Goal: Task Accomplishment & Management: Manage account settings

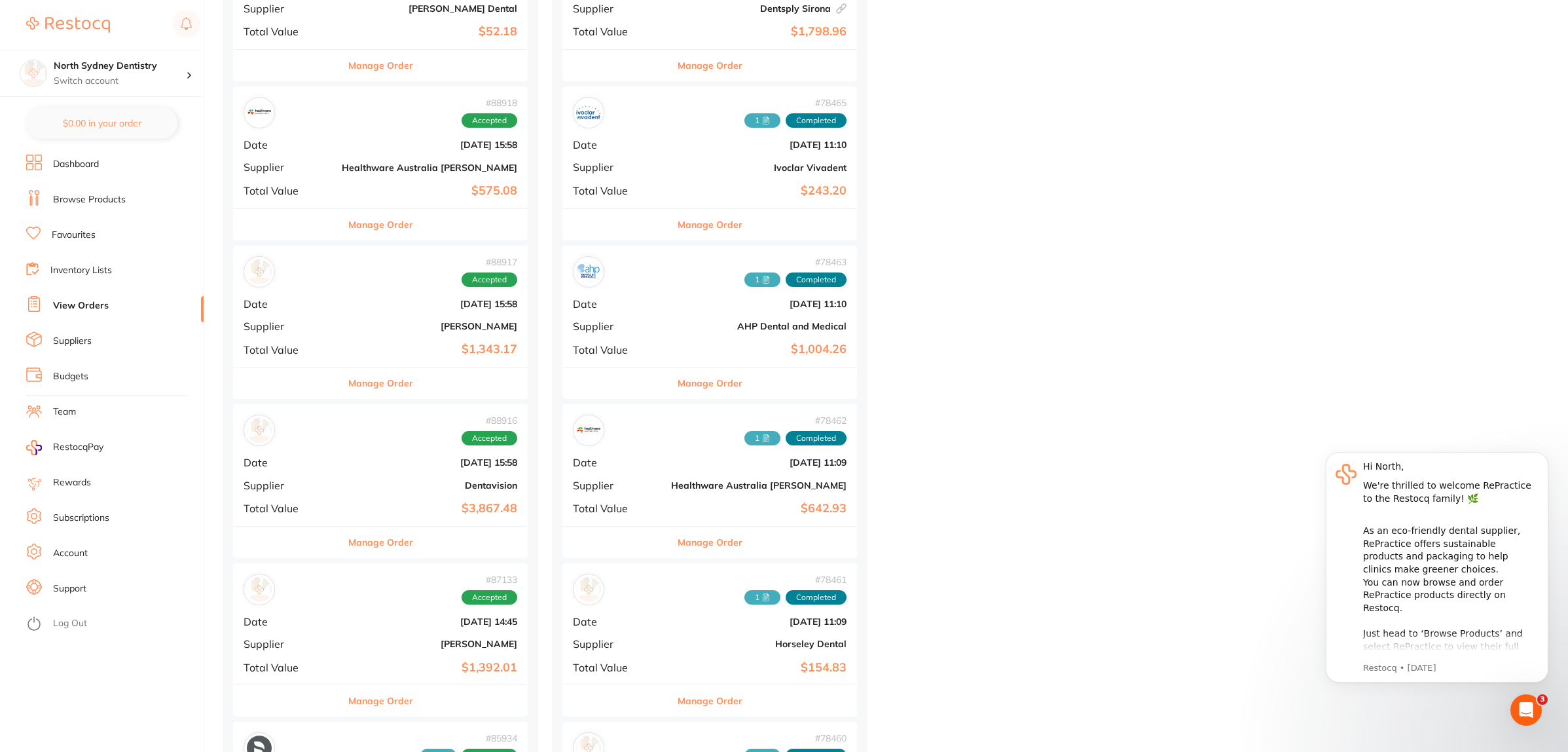
click at [99, 299] on link "View Orders" at bounding box center [81, 306] width 56 height 13
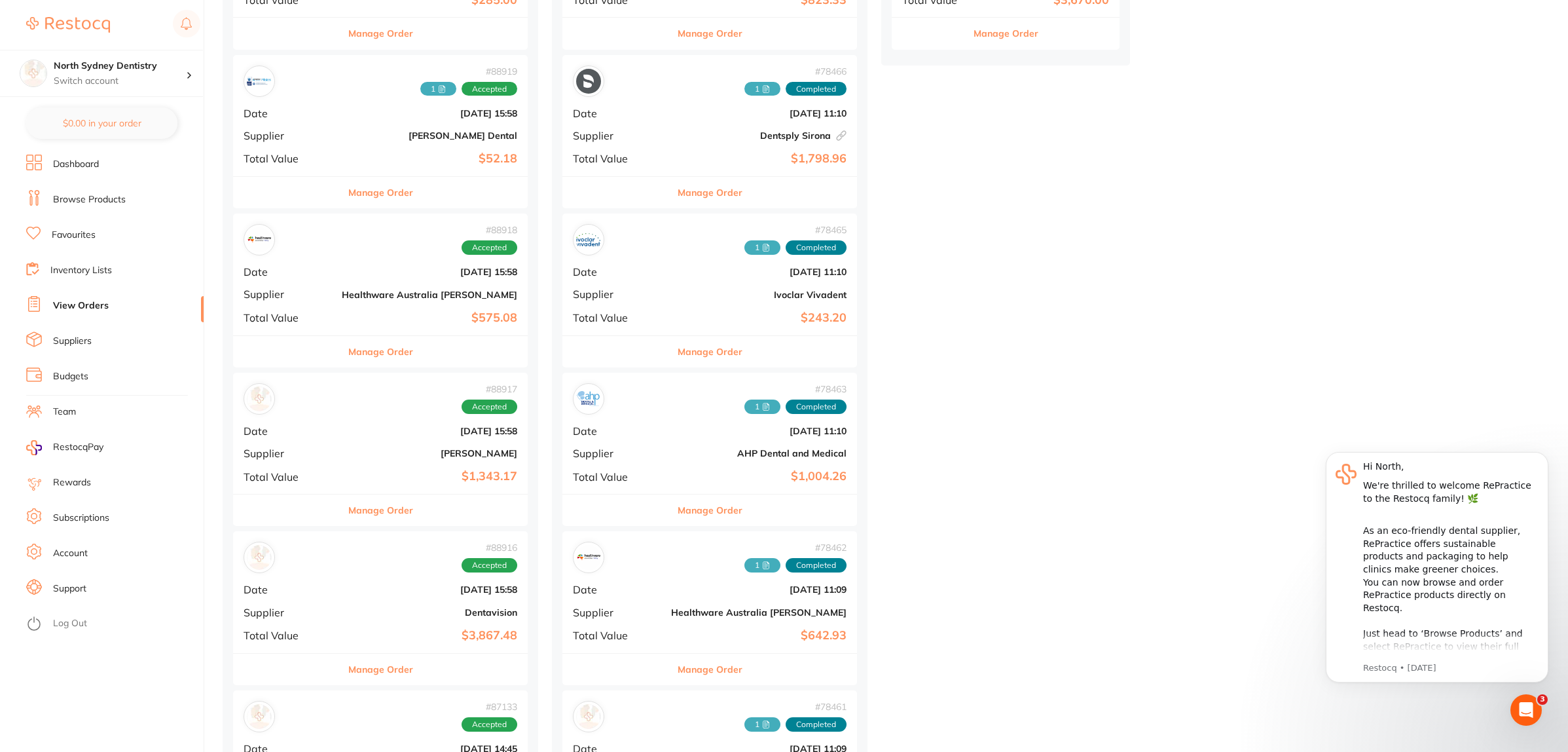
scroll to position [491, 0]
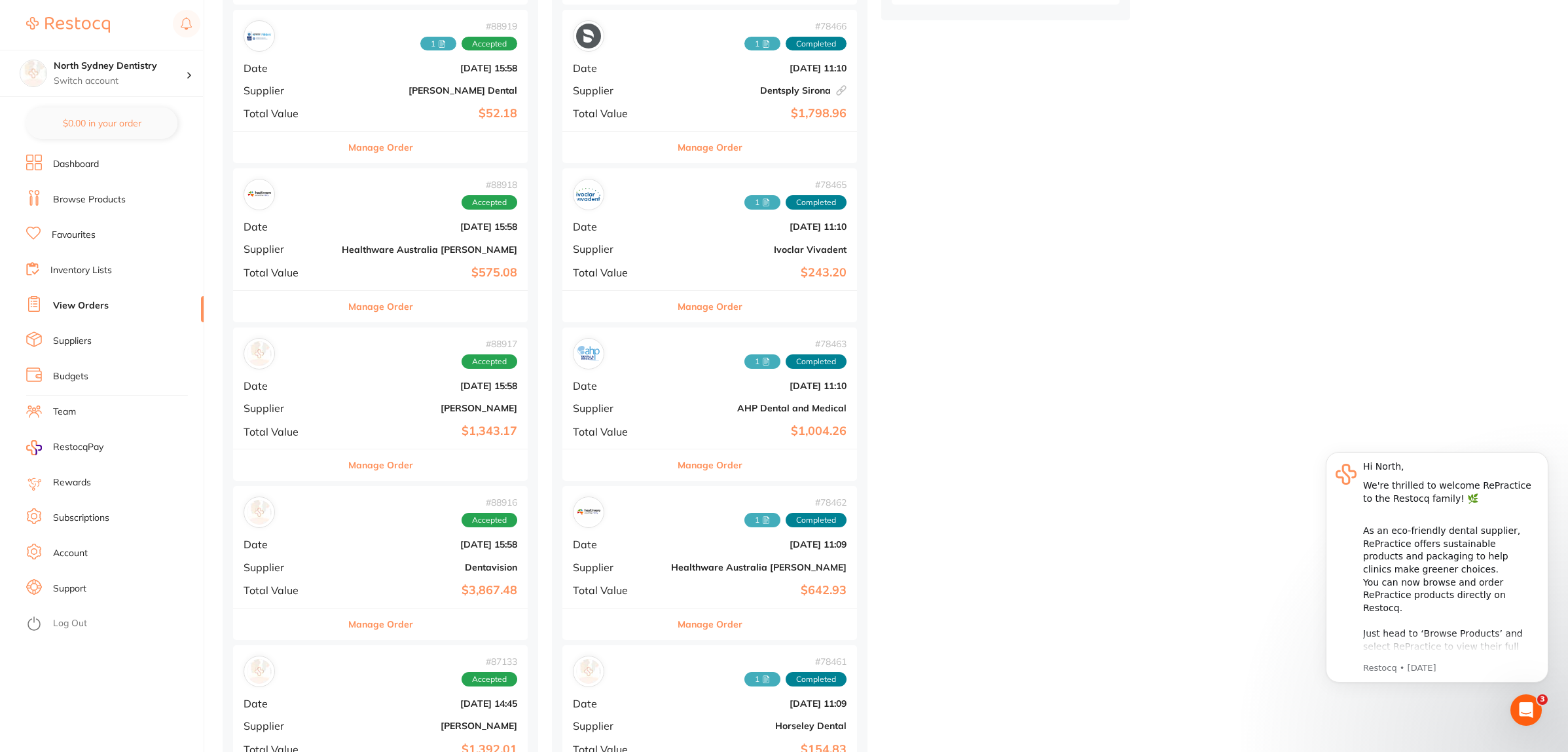
click at [345, 557] on div "# 88916 Accepted Date [DATE] 15:58 Supplier Dentavision Total Value $3,867.48" at bounding box center [380, 546] width 295 height 121
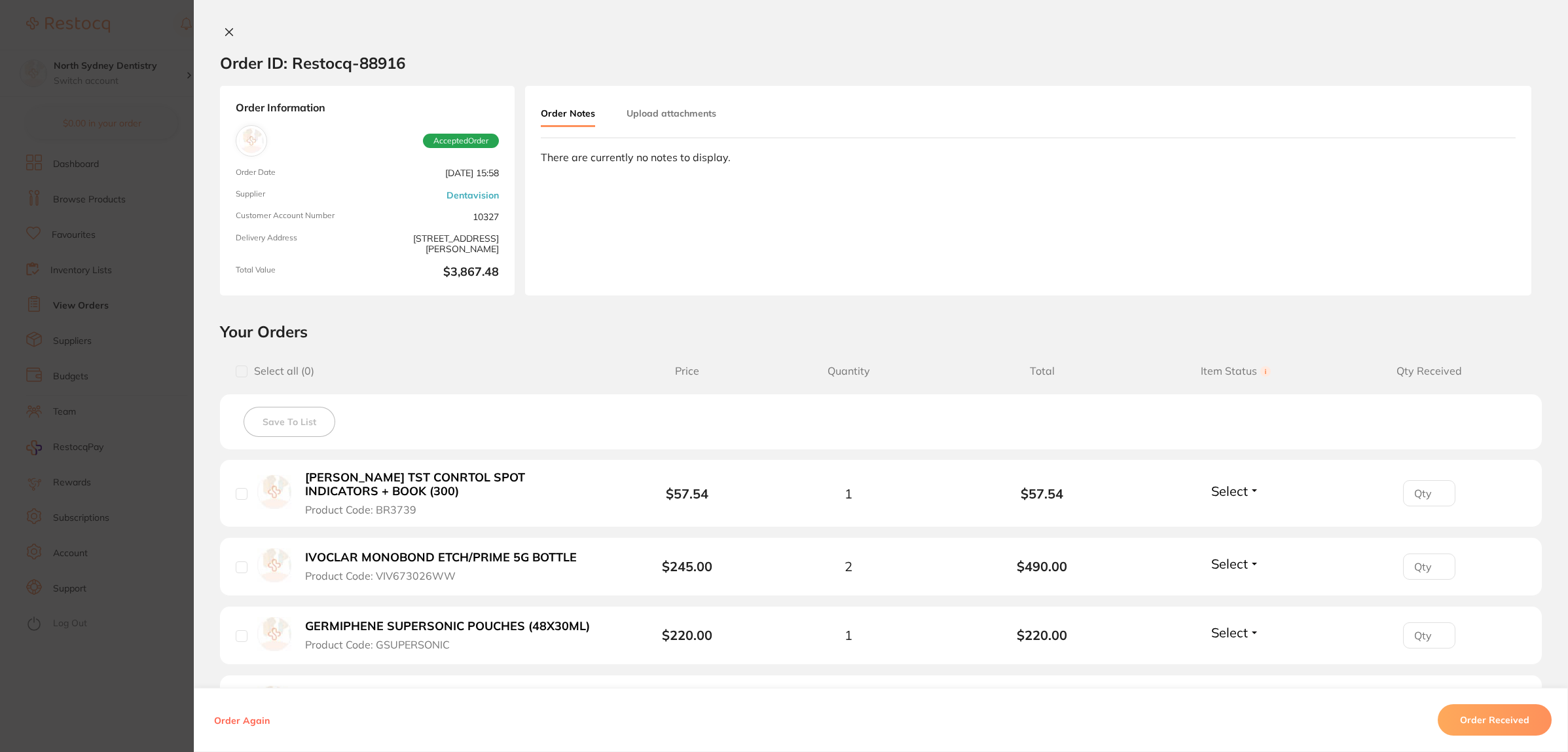
click at [663, 110] on button "Upload attachments" at bounding box center [672, 113] width 90 height 24
click at [1473, 207] on span "Upload" at bounding box center [1464, 210] width 32 height 12
click at [136, 220] on section "Order ID: Restocq- 88916 Order Information Accepted Order Order Date [DATE] 15:…" at bounding box center [784, 376] width 1568 height 752
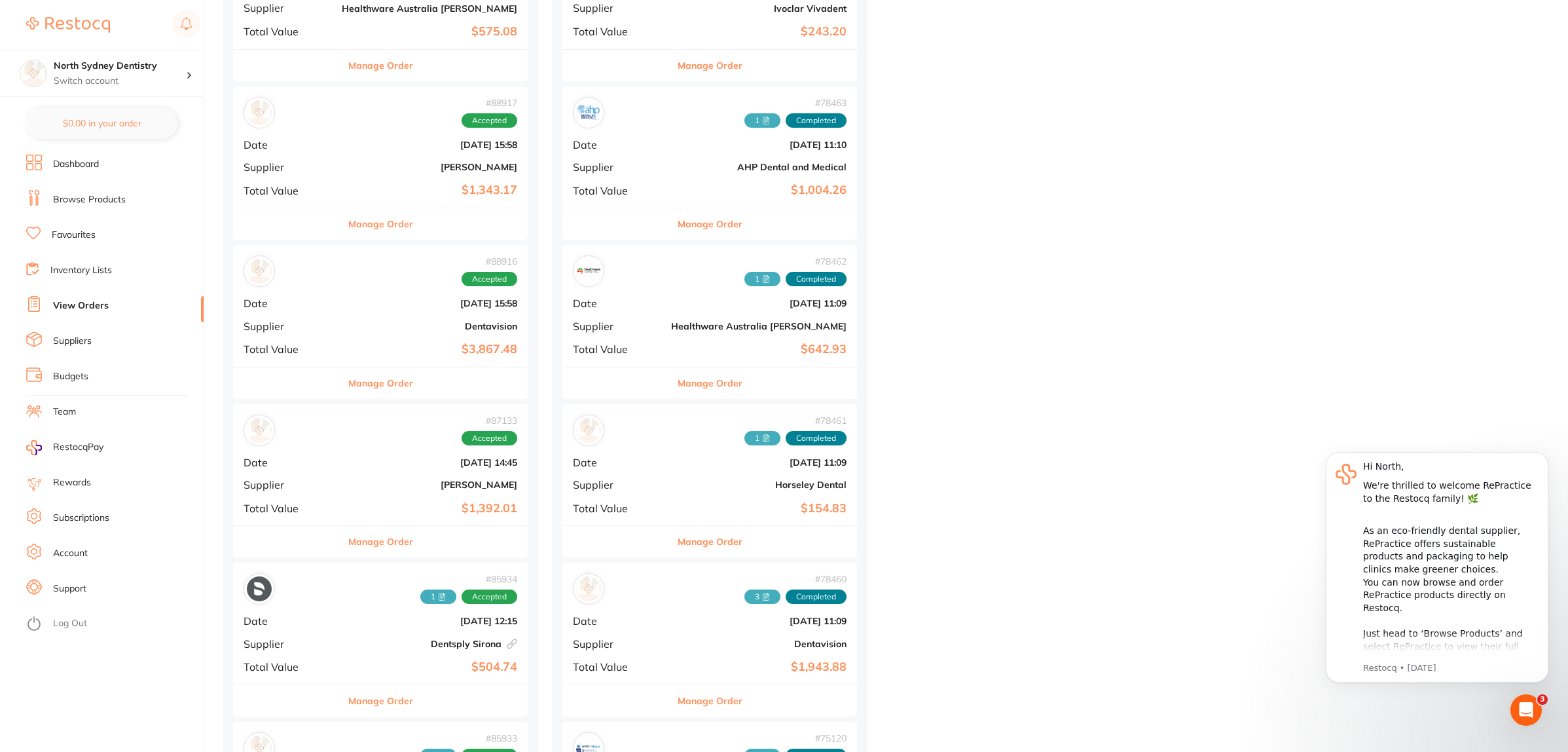
scroll to position [737, 0]
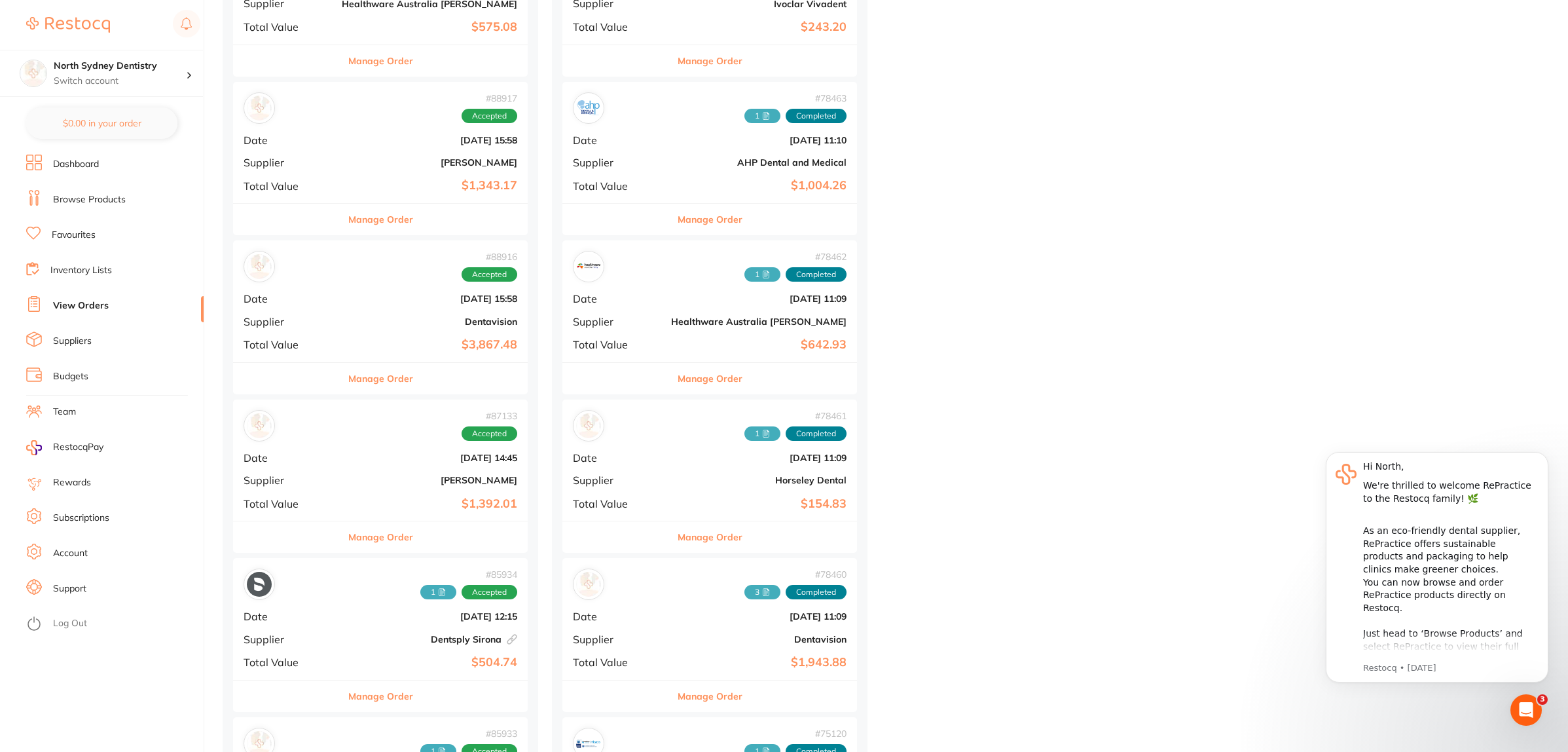
click at [370, 450] on div "# 87133 Accepted Date [DATE] 14:45 Supplier [PERSON_NAME] Total Value $1,392.01" at bounding box center [380, 459] width 295 height 121
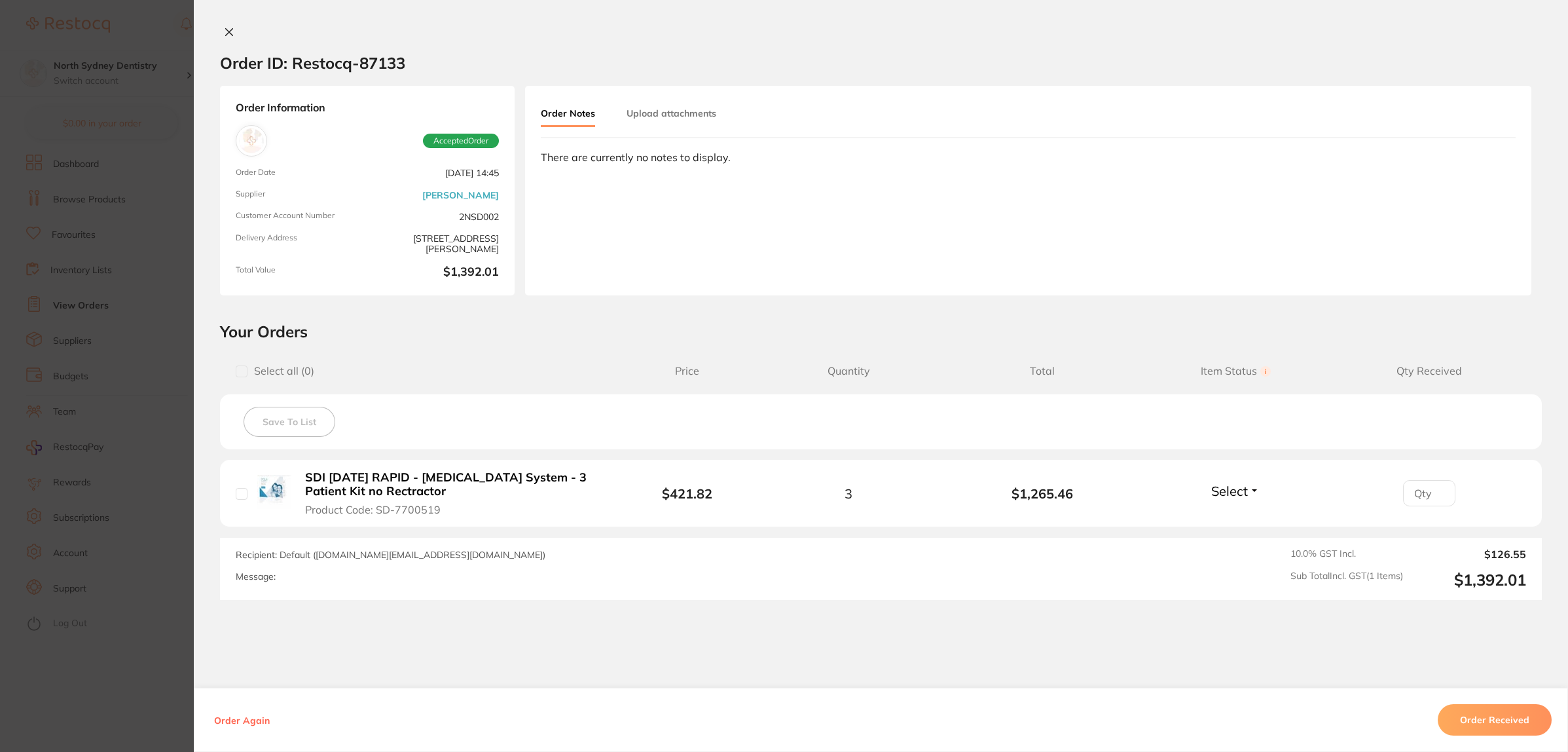
click at [627, 104] on button "Upload attachments" at bounding box center [672, 113] width 90 height 24
click at [1423, 213] on button "Upload" at bounding box center [1457, 210] width 68 height 30
click at [675, 110] on button "Upload attachments" at bounding box center [672, 113] width 90 height 24
click at [1455, 212] on span "Upload" at bounding box center [1464, 210] width 32 height 12
click at [21, 239] on section "Order ID: Restocq- 87133 Order Information Accepted Order Order Date Jul 21 202…" at bounding box center [784, 376] width 1568 height 752
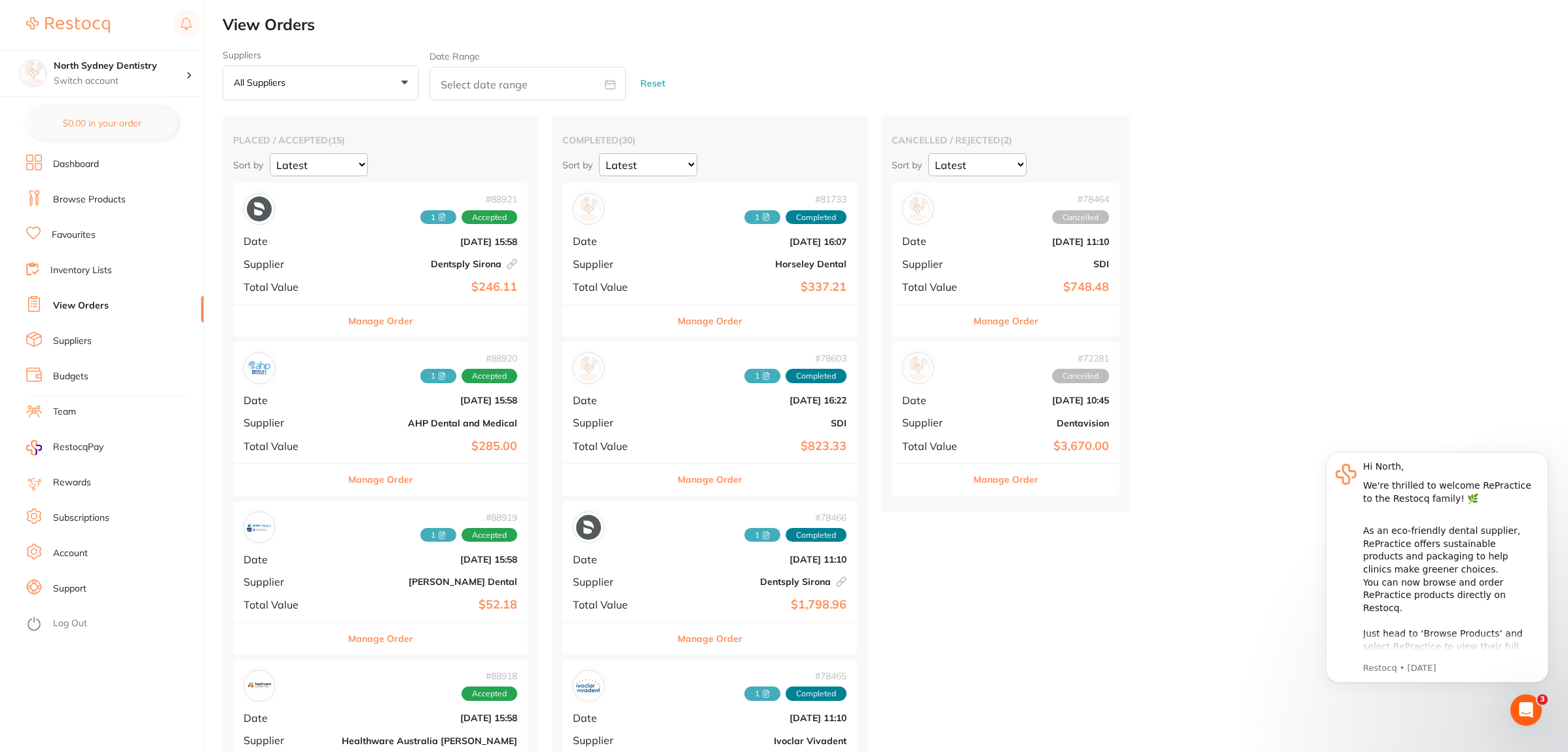
click at [300, 276] on div "# 88921 1 Accepted Date Aug 4 2025, 15:58 Supplier Dentsply Sirona This order h…" at bounding box center [380, 243] width 295 height 121
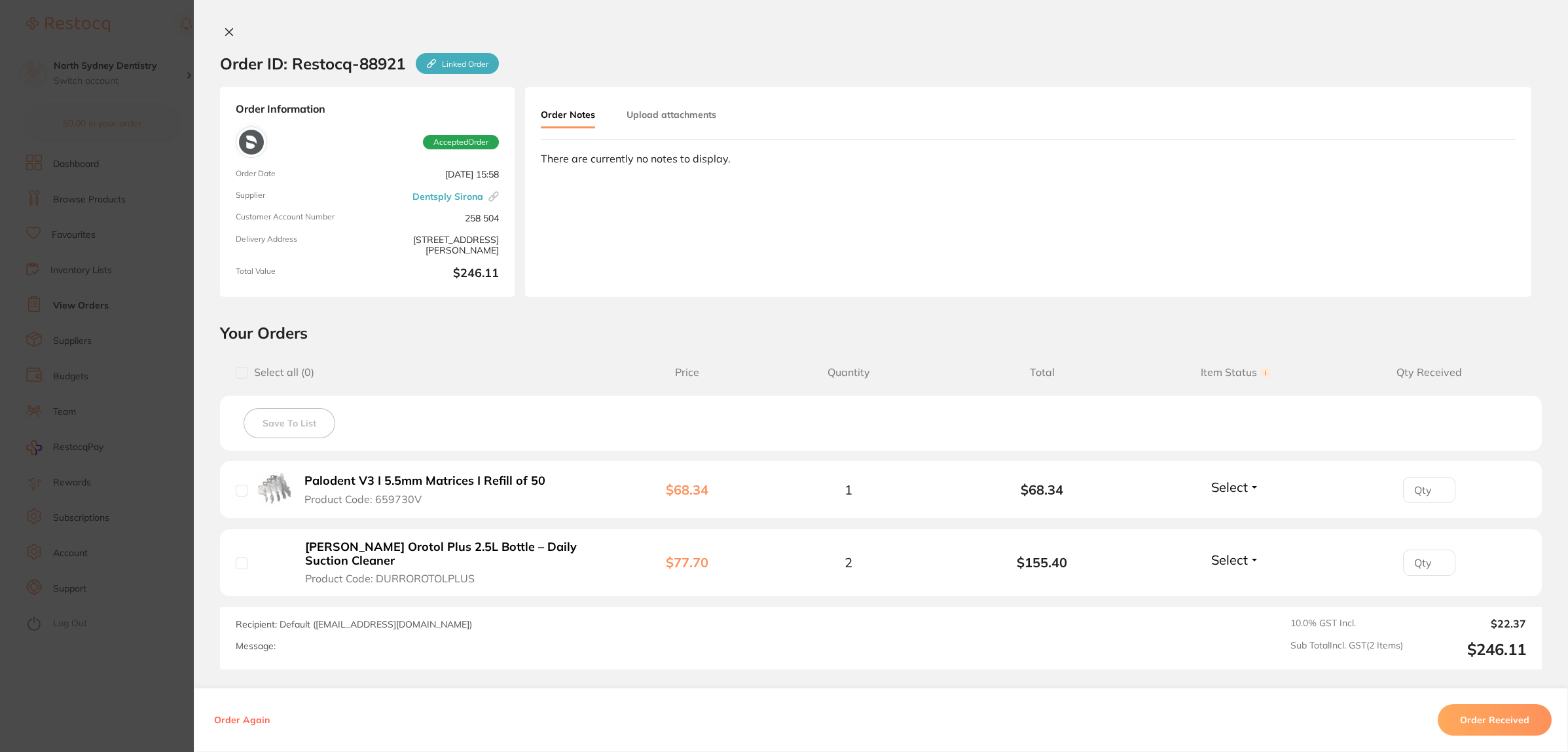
click at [148, 273] on section "Order ID: Restocq- 88921 Linked Order Order Information Accepted Order Order Da…" at bounding box center [784, 376] width 1568 height 752
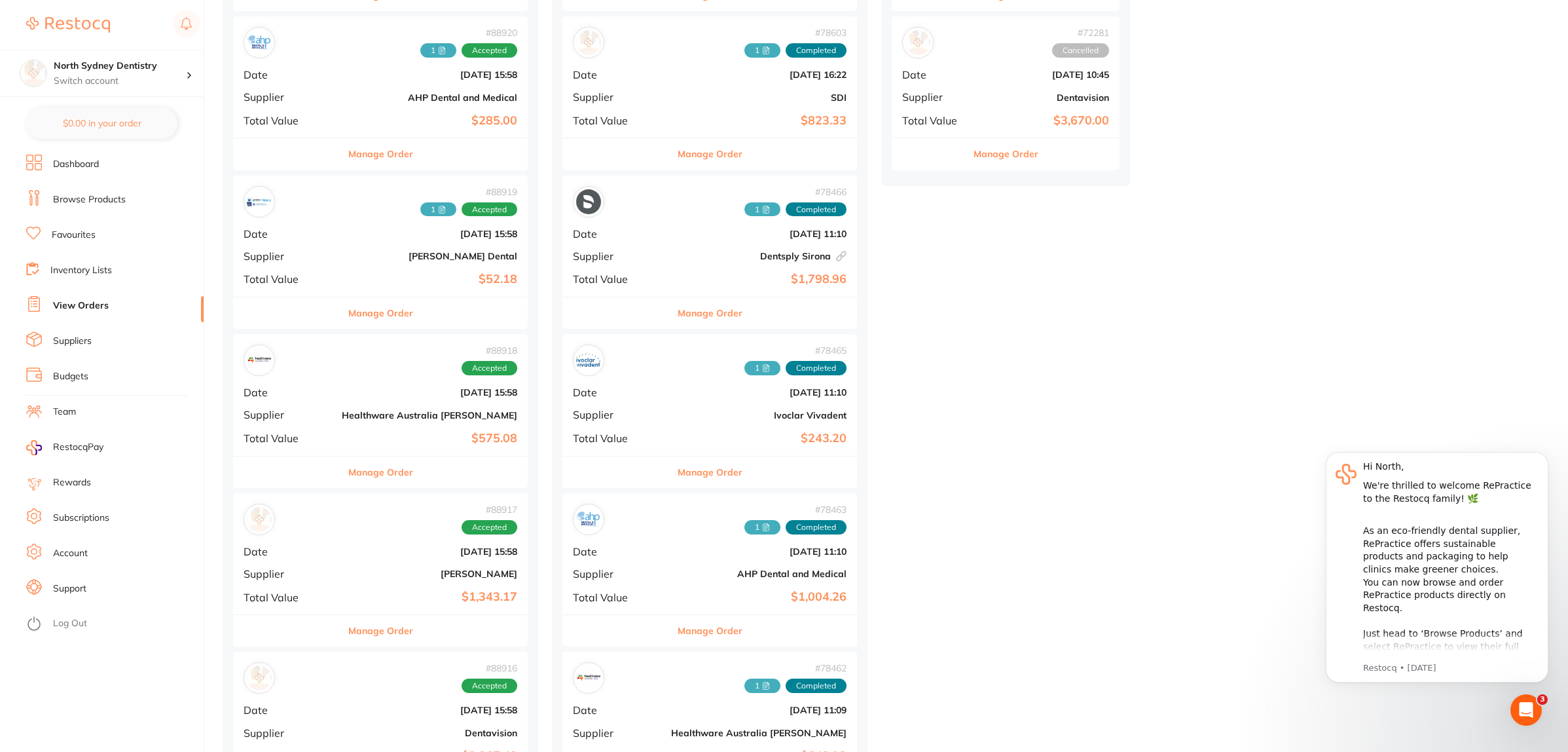
scroll to position [327, 0]
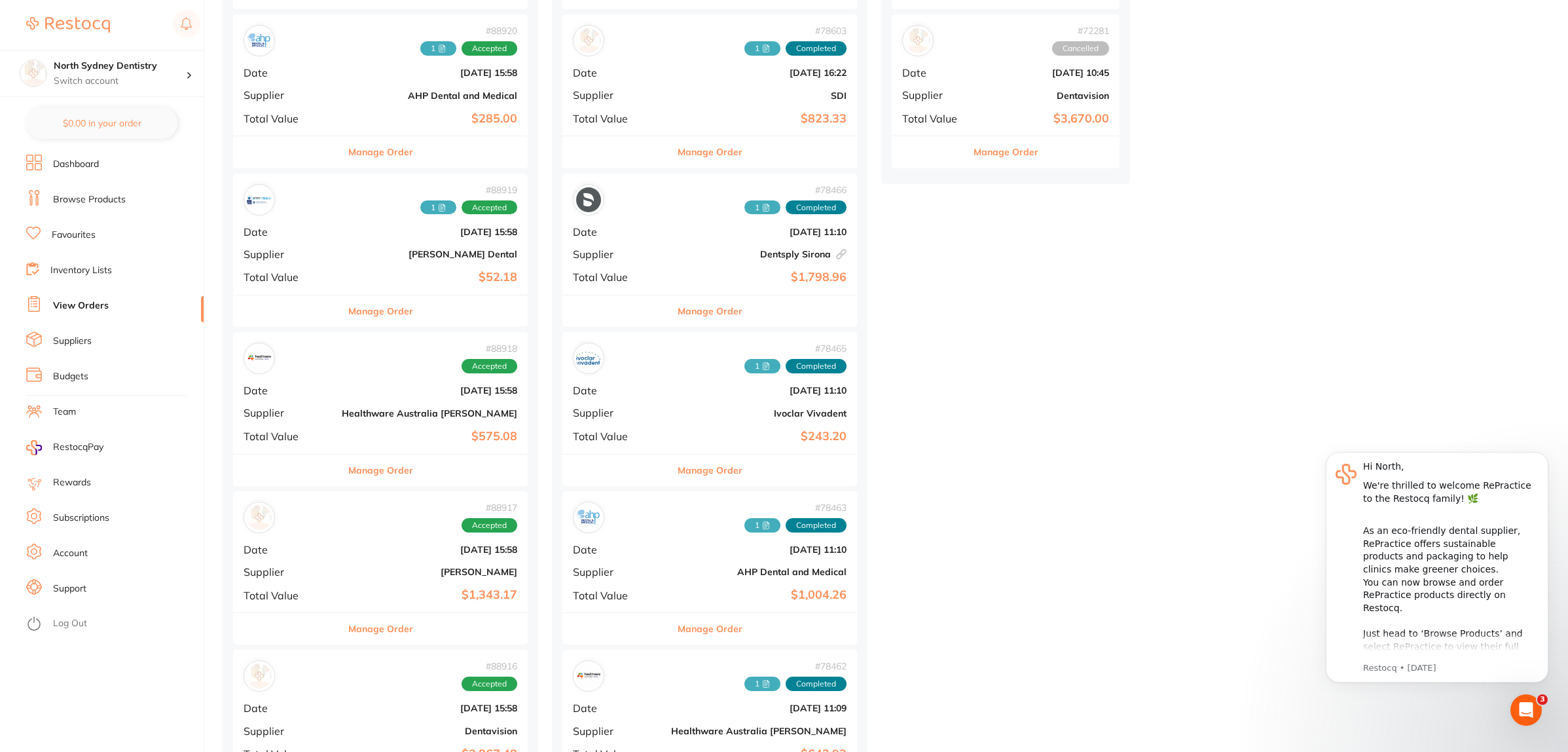
click at [329, 540] on div "# 88917 Accepted Date Aug 4 2025, 15:58 Supplier Henry Schein Halas Total Value…" at bounding box center [380, 551] width 295 height 121
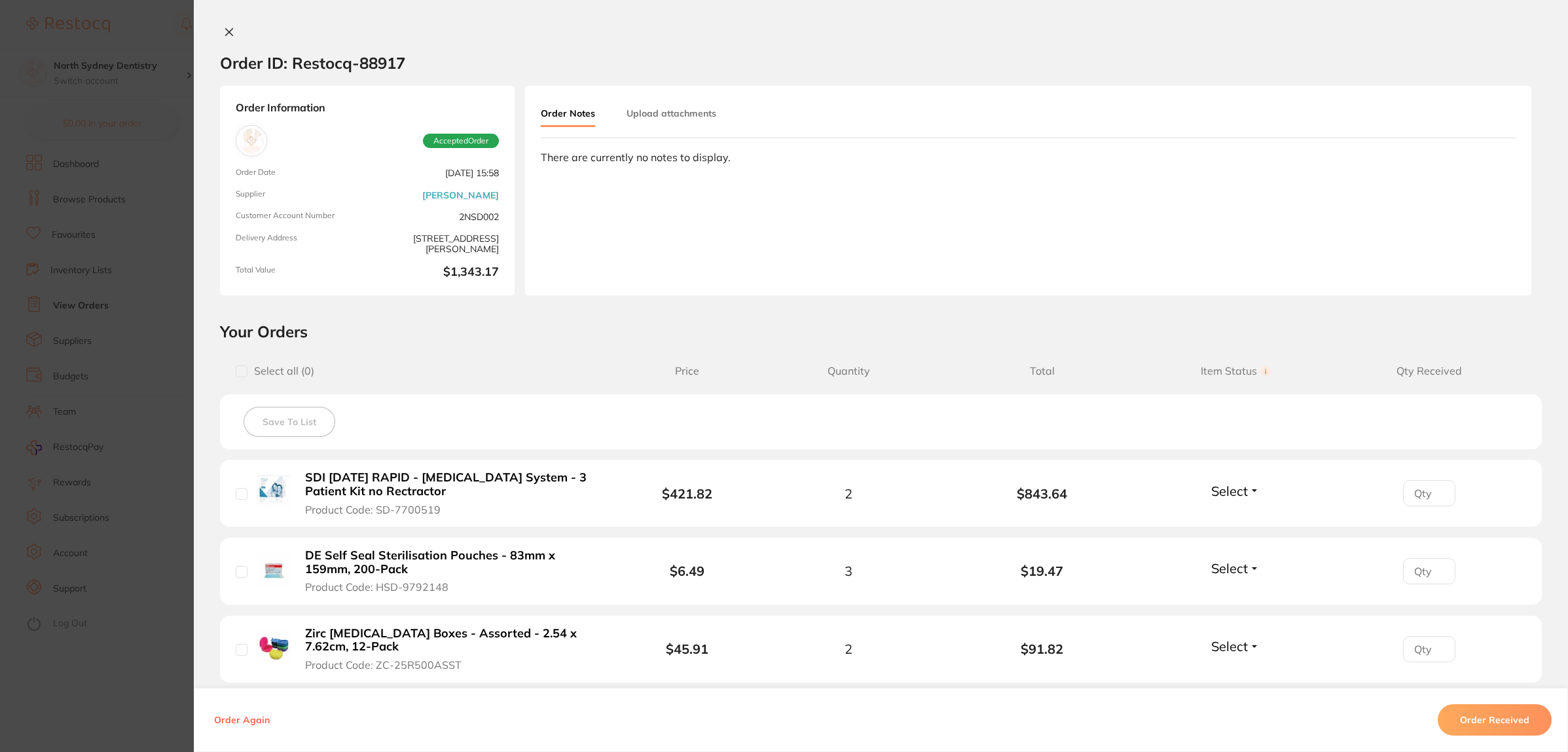
click at [675, 116] on button "Upload attachments" at bounding box center [672, 113] width 90 height 24
click at [1459, 218] on button "Upload" at bounding box center [1457, 210] width 68 height 30
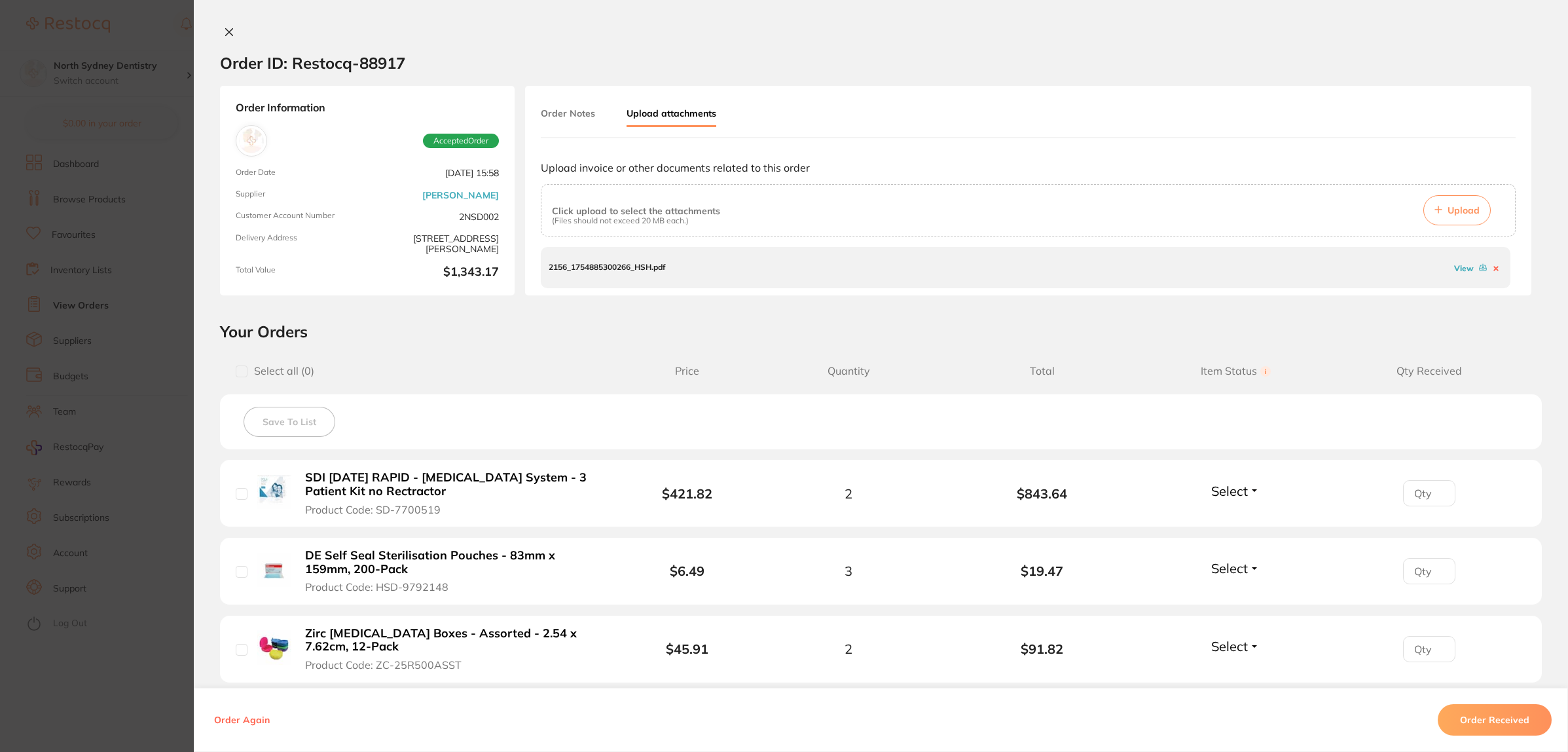
click at [72, 279] on section "Order ID: Restocq- 88917 Order Information Accepted Order Order Date Aug 4 2025…" at bounding box center [784, 376] width 1568 height 752
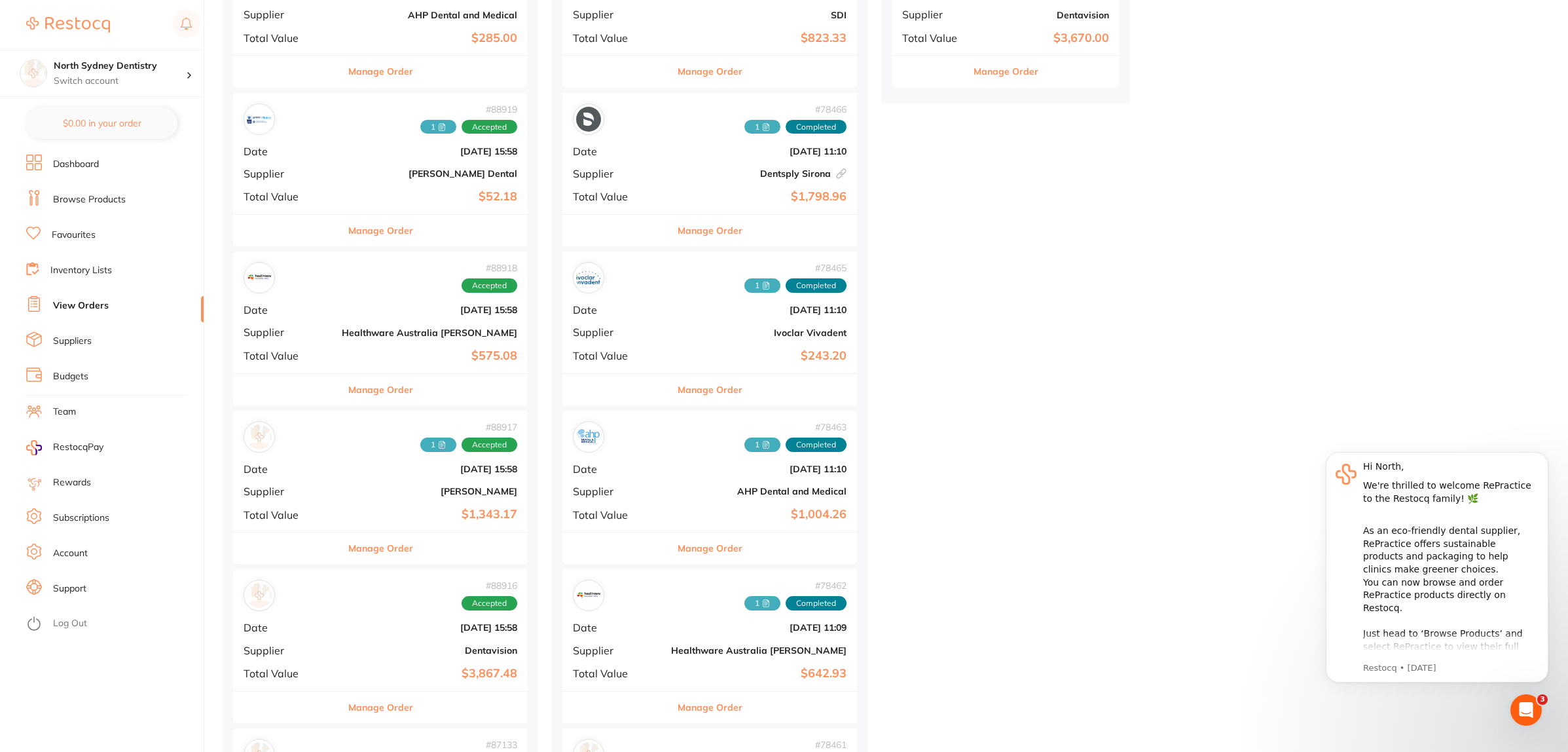
scroll to position [409, 0]
click at [299, 678] on span "Total Value" at bounding box center [287, 672] width 87 height 12
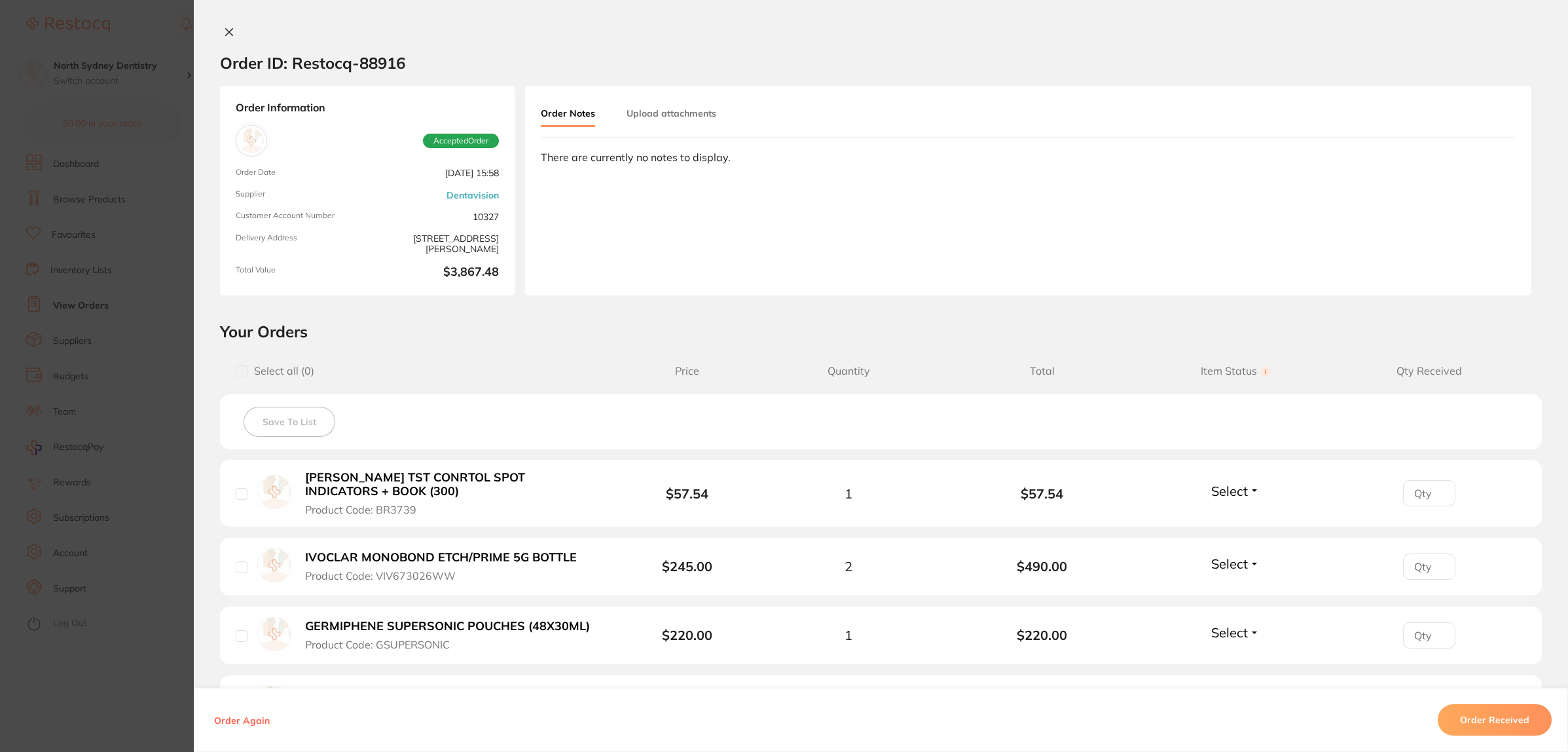
click at [659, 113] on button "Upload attachments" at bounding box center [672, 113] width 90 height 24
click at [1476, 219] on button "Upload" at bounding box center [1457, 210] width 68 height 30
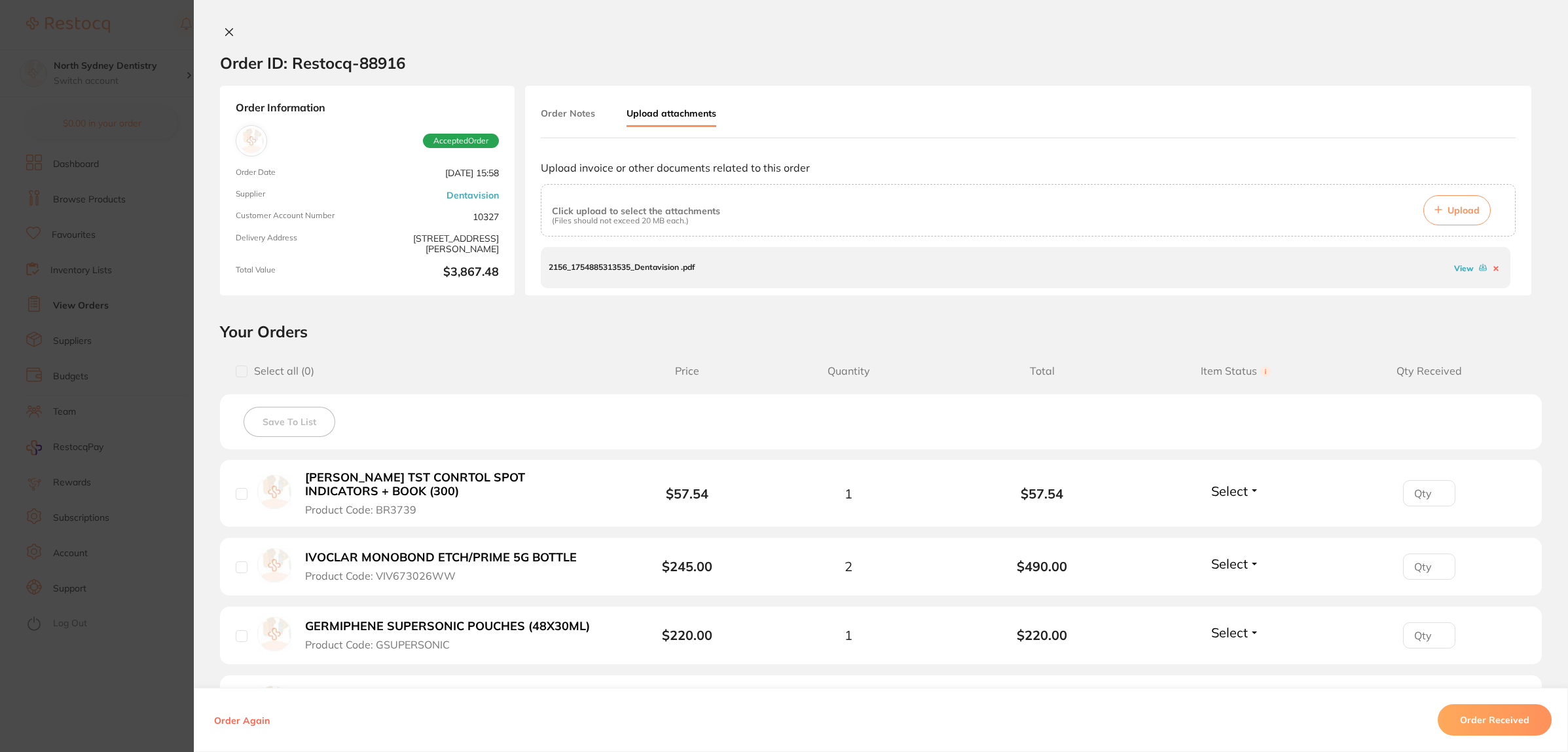
click at [140, 279] on section "Order ID: Restocq- 88916 Order Information Accepted Order Order Date Aug 4 2025…" at bounding box center [784, 376] width 1568 height 752
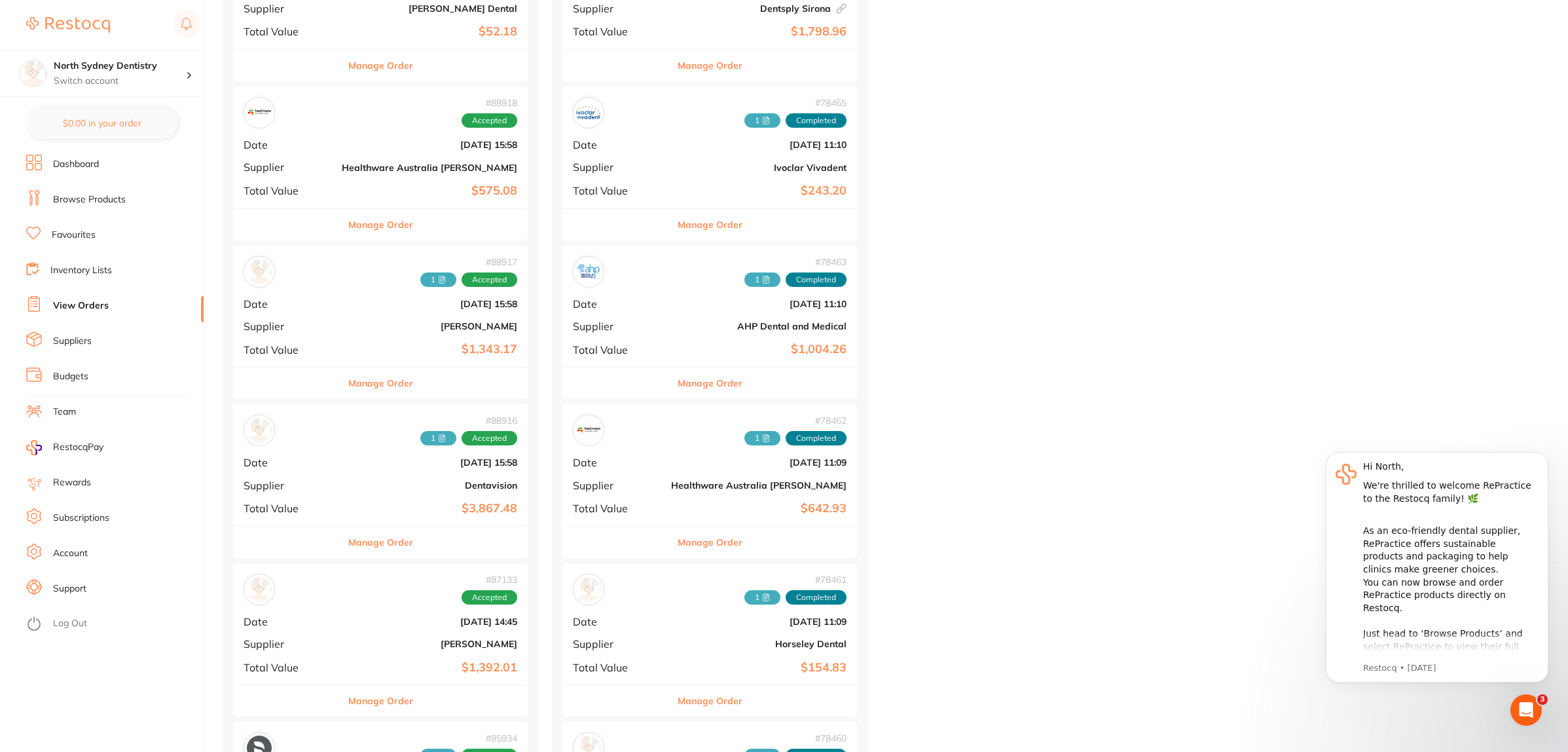
scroll to position [327, 0]
